Goal: Complete application form

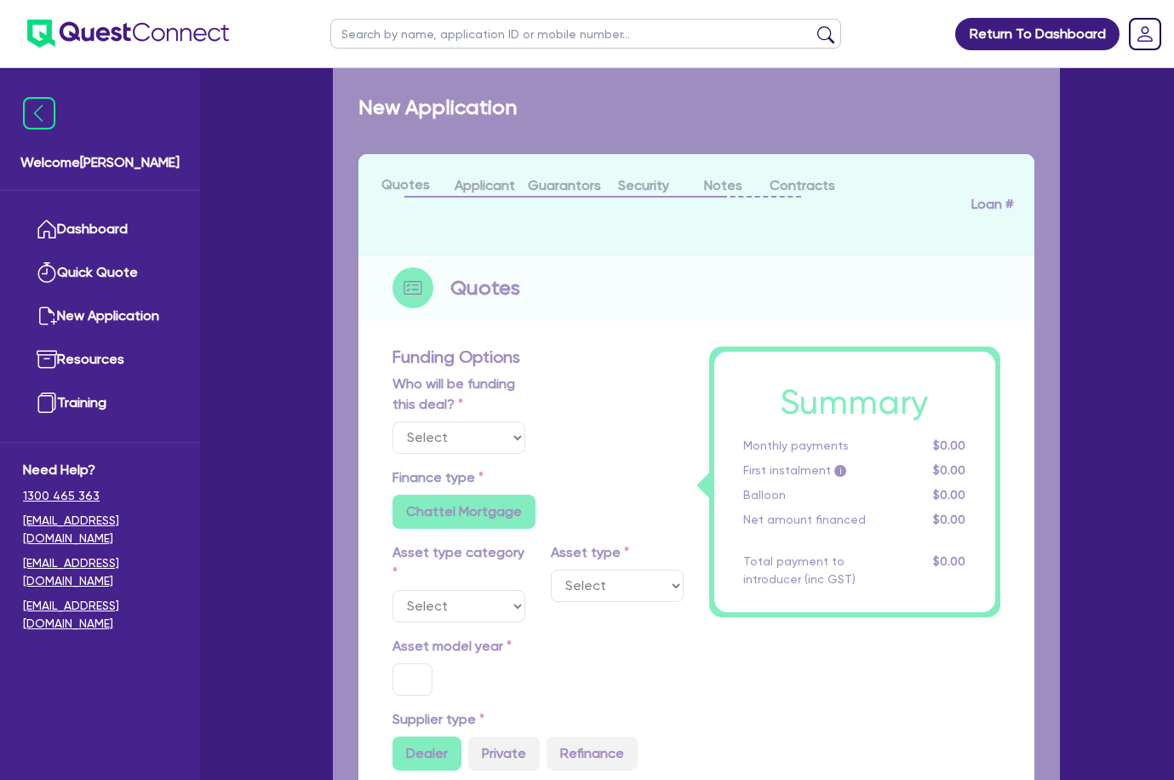
select select "Quest Finance - Own Book"
select select "CARS_AND_LIGHT_TRUCKS"
type input "2025"
radio input "true"
type input "58,000"
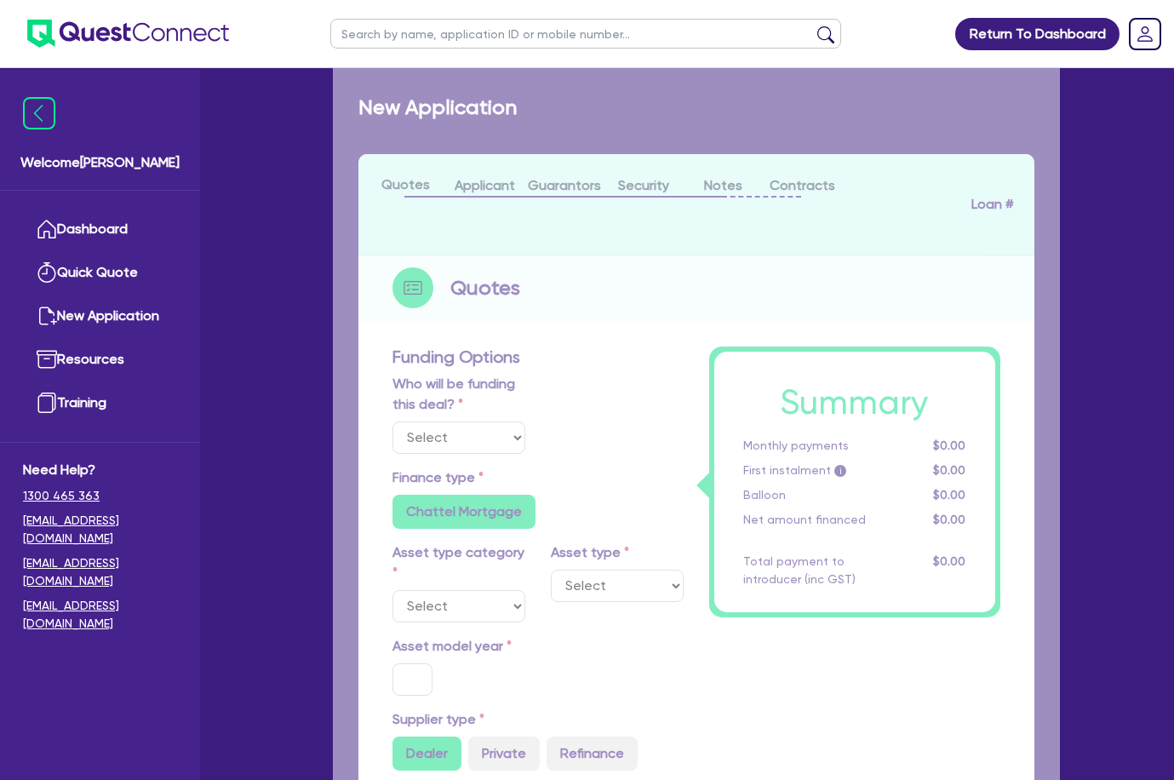
type input "30"
type input "17,400"
type input "8"
type input "4,640"
type input "17.95"
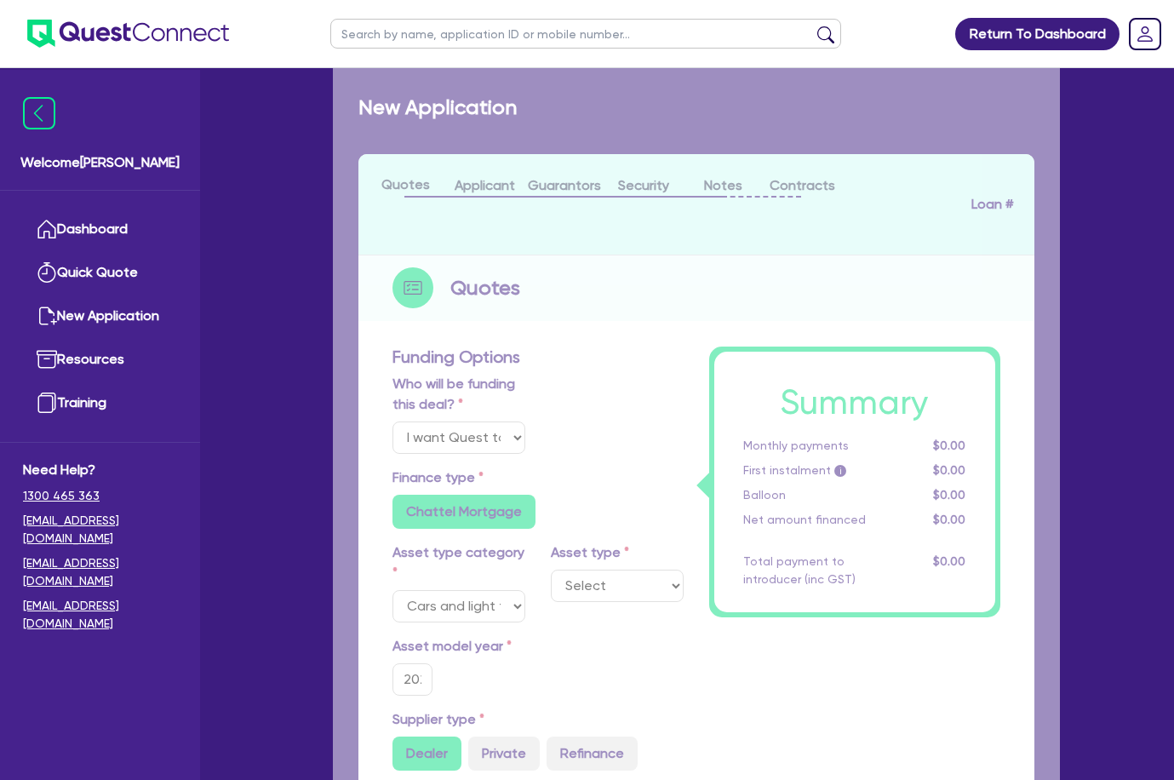
select select "PASSENGER_VEHICLES"
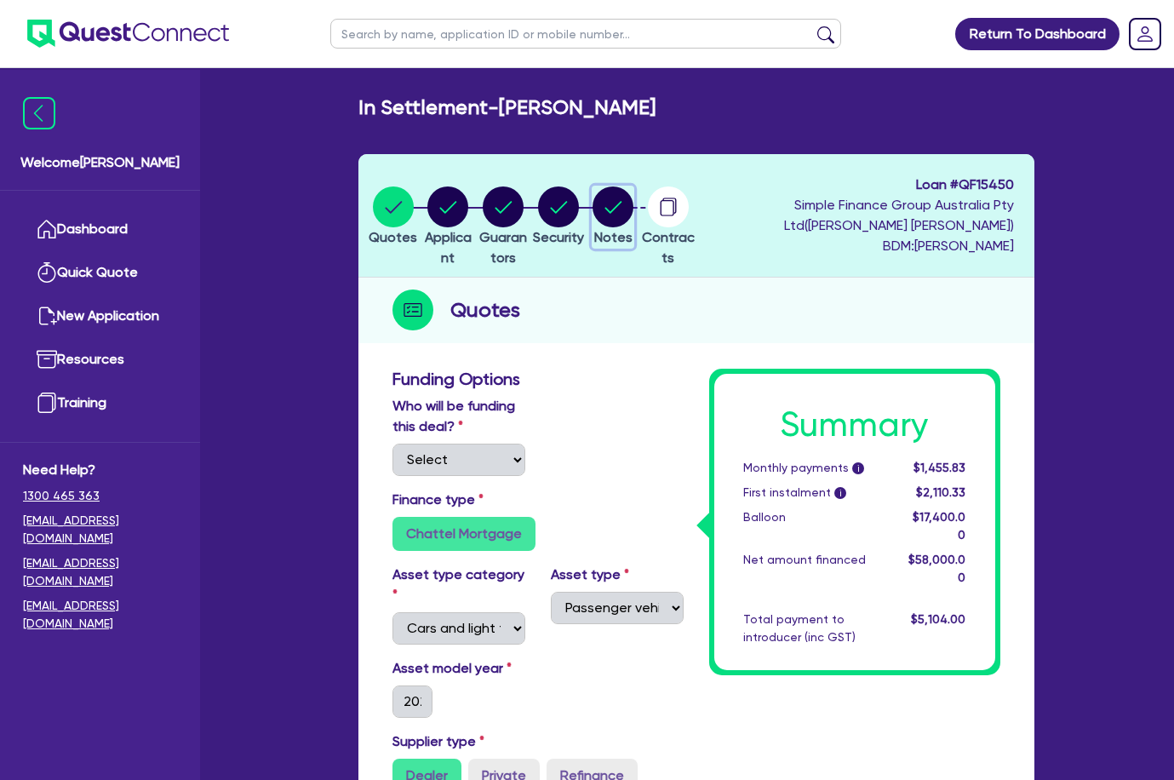
click at [622, 205] on icon "button" at bounding box center [613, 207] width 17 height 12
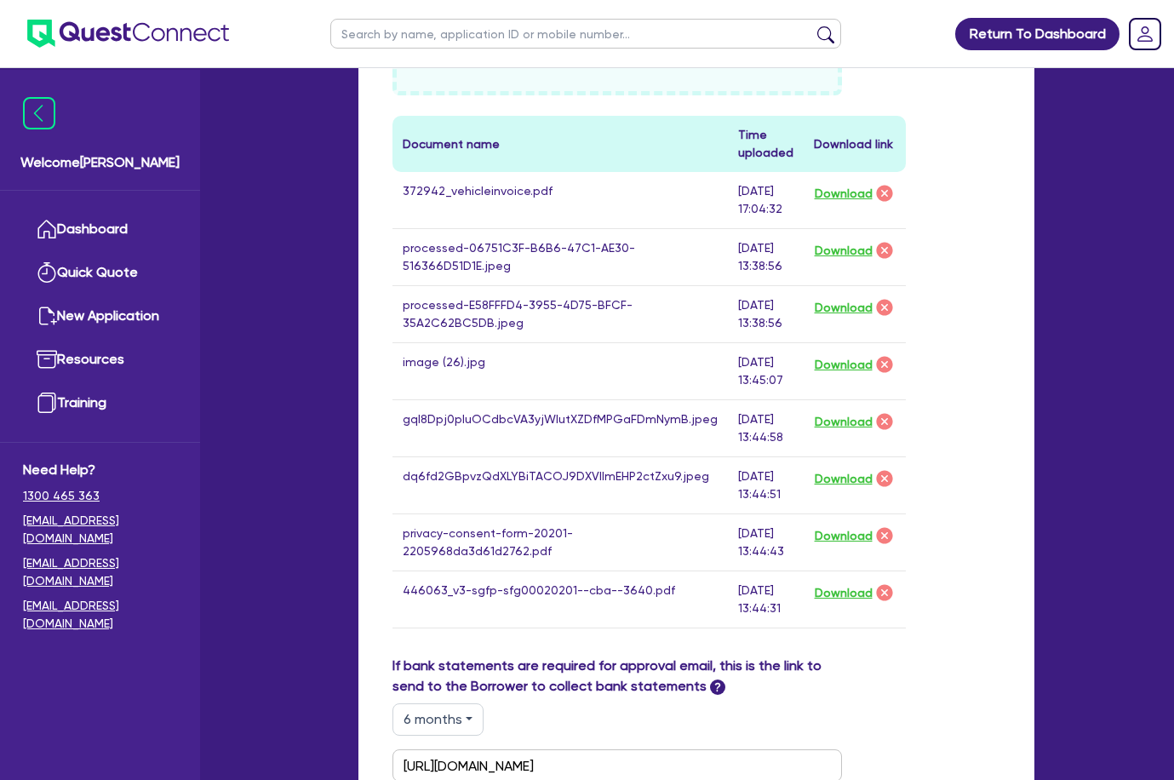
scroll to position [851, 0]
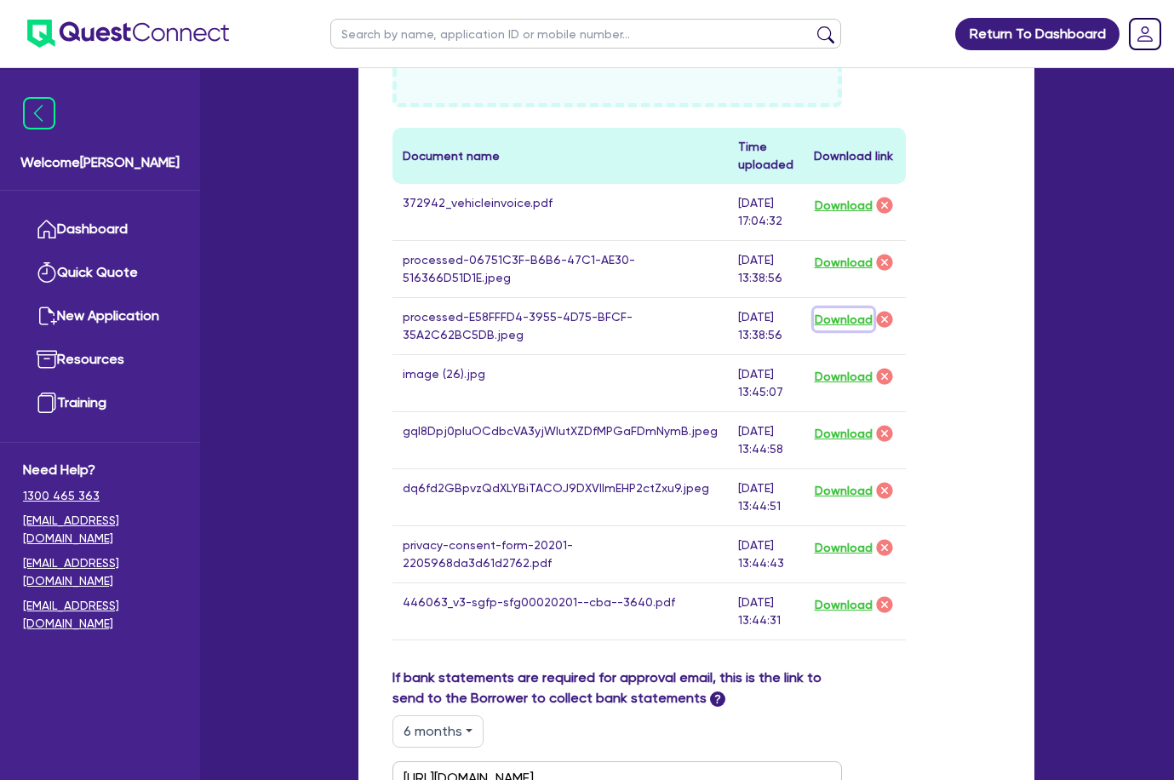
click at [814, 325] on button "Download" at bounding box center [844, 319] width 60 height 22
click at [561, 220] on td "372942_vehicleinvoice.pdf" at bounding box center [559, 212] width 335 height 57
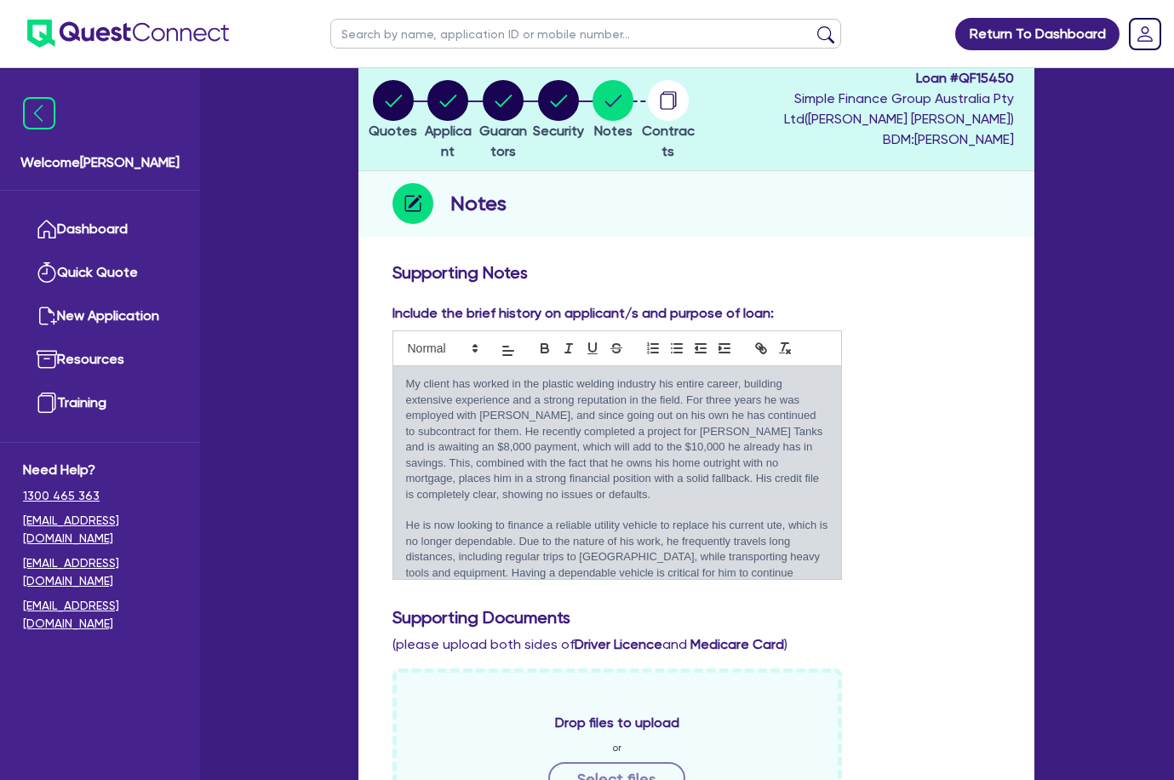
scroll to position [0, 0]
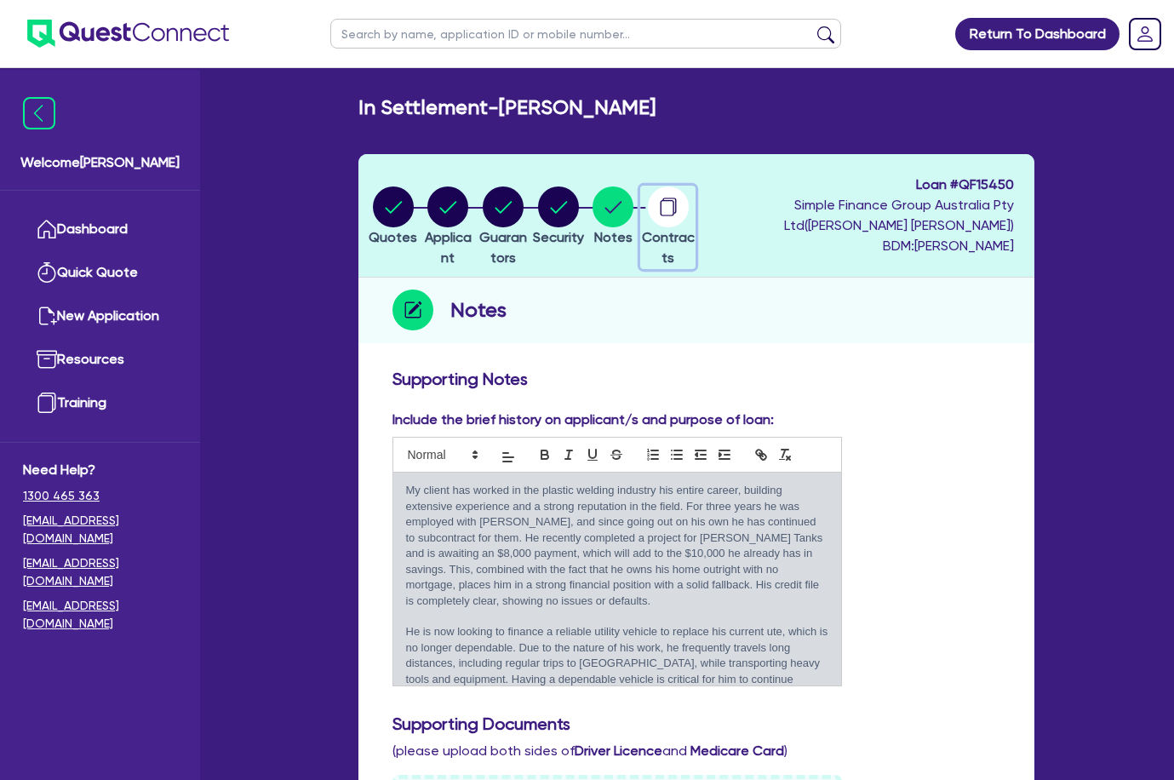
click at [689, 223] on circle "button" at bounding box center [668, 206] width 41 height 41
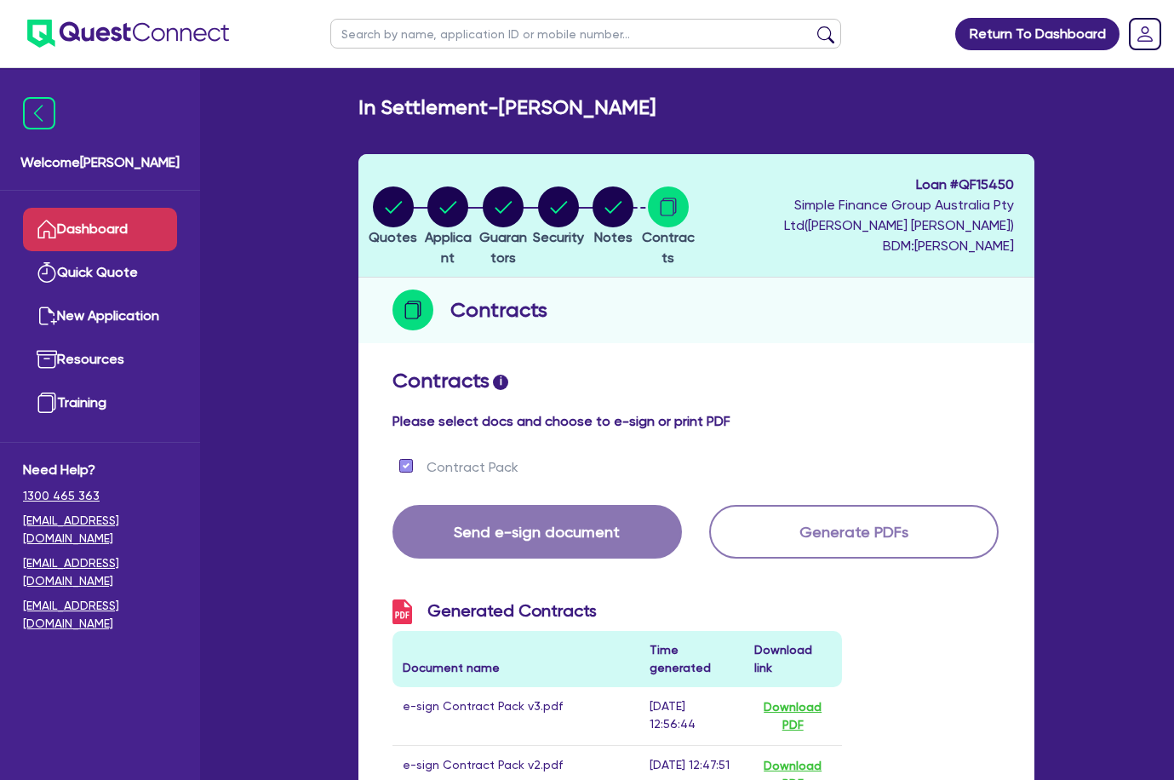
click at [119, 222] on link "Dashboard" at bounding box center [100, 229] width 154 height 43
